Goal: Navigation & Orientation: Understand site structure

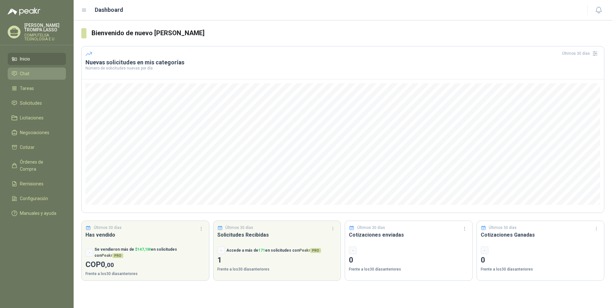
click at [30, 76] on li "Chat" at bounding box center [37, 73] width 51 height 7
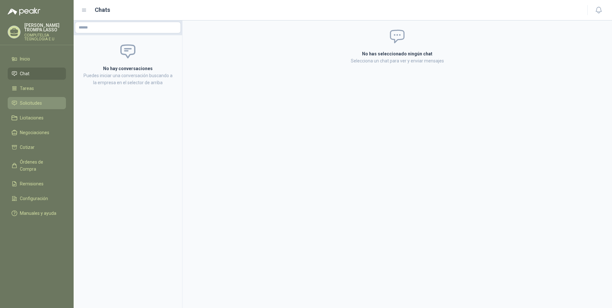
click at [48, 106] on li "Solicitudes" at bounding box center [37, 102] width 51 height 7
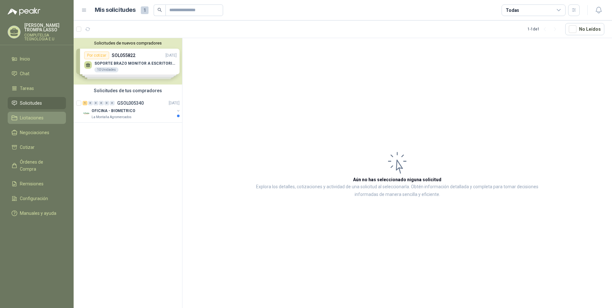
click at [47, 116] on li "Licitaciones" at bounding box center [37, 117] width 51 height 7
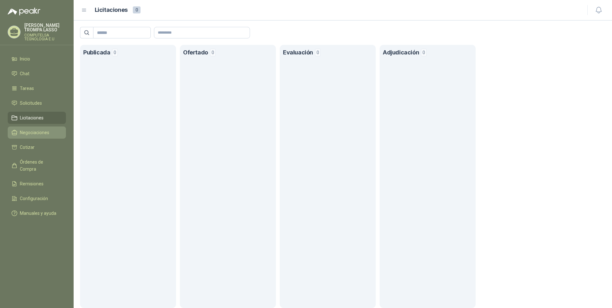
click at [51, 131] on li "Negociaciones" at bounding box center [37, 132] width 51 height 7
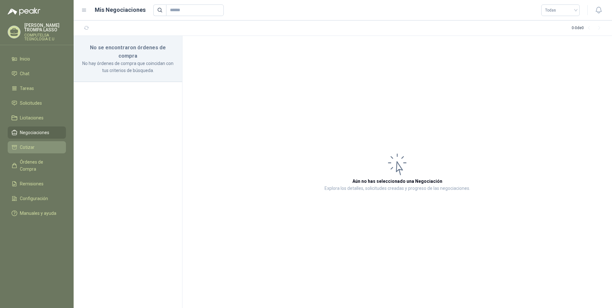
click at [47, 147] on li "Cotizar" at bounding box center [37, 147] width 51 height 7
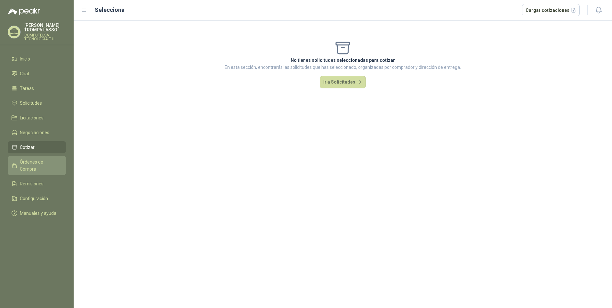
click at [44, 166] on link "Órdenes de Compra" at bounding box center [37, 165] width 58 height 19
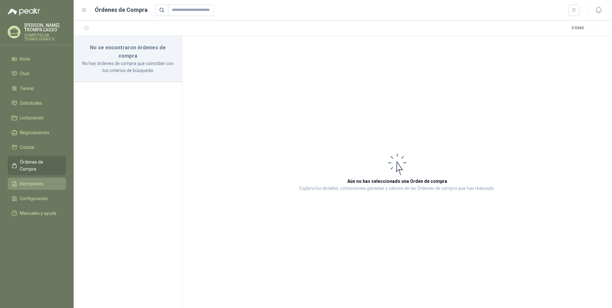
click at [47, 180] on li "Remisiones" at bounding box center [37, 183] width 51 height 7
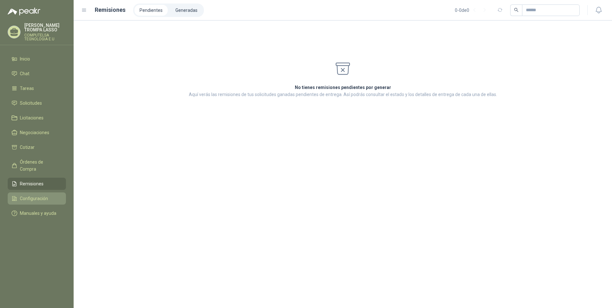
click at [49, 195] on li "Configuración" at bounding box center [37, 198] width 51 height 7
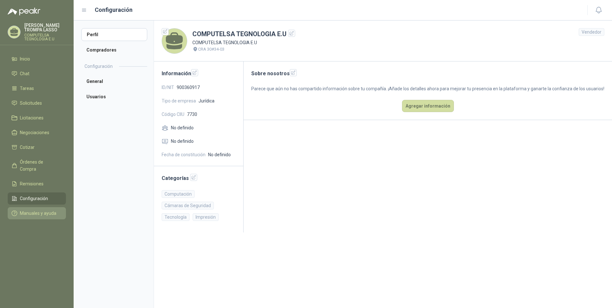
click at [38, 207] on link "Manuales y ayuda" at bounding box center [37, 213] width 58 height 12
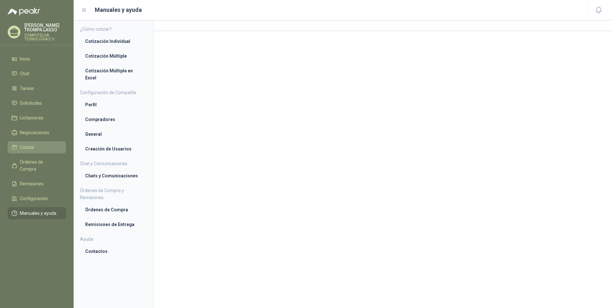
click at [30, 145] on span "Cotizar" at bounding box center [27, 147] width 15 height 7
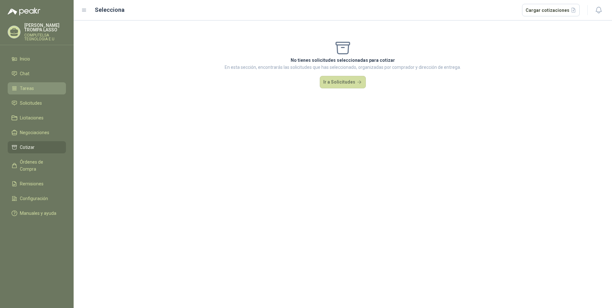
click at [35, 90] on li "Tareas" at bounding box center [37, 88] width 51 height 7
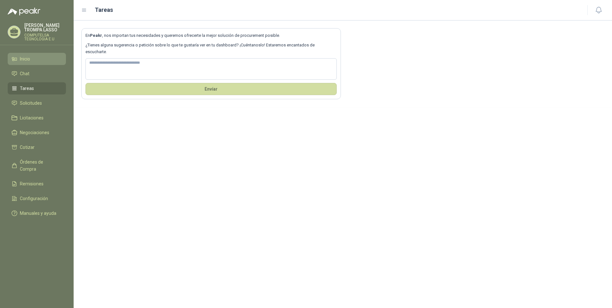
click at [42, 64] on link "Inicio" at bounding box center [37, 59] width 58 height 12
